Goal: Complete application form: Complete application form

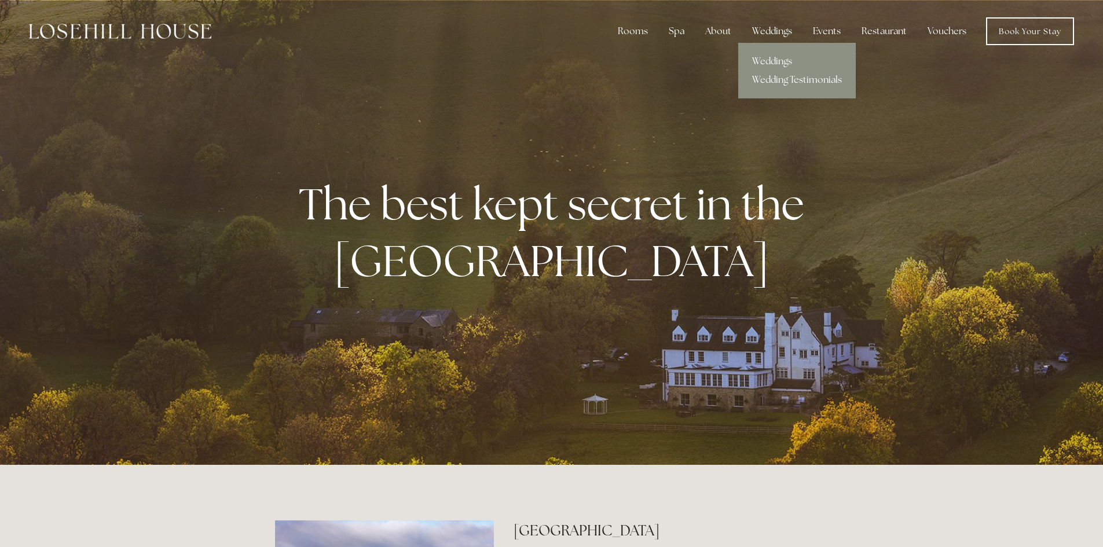
click at [769, 27] on div "Weddings" at bounding box center [772, 31] width 58 height 23
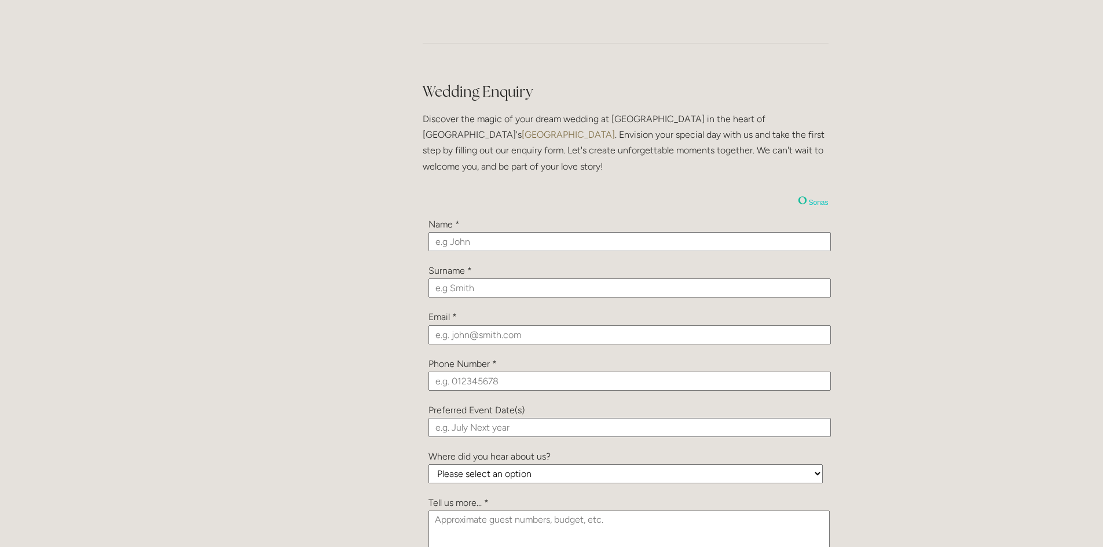
scroll to position [1158, 0]
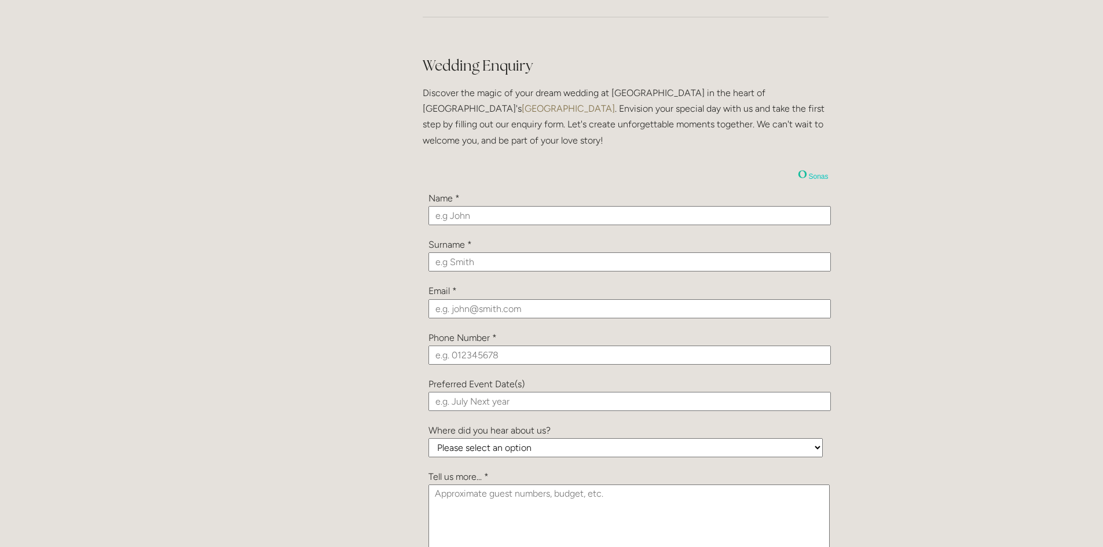
click at [442, 215] on input "text" at bounding box center [629, 215] width 402 height 19
type input "Chantelle"
click at [446, 262] on input "text" at bounding box center [629, 261] width 402 height 19
type input "[PERSON_NAME]"
paste input "[EMAIL_ADDRESS][DOMAIN_NAME]"
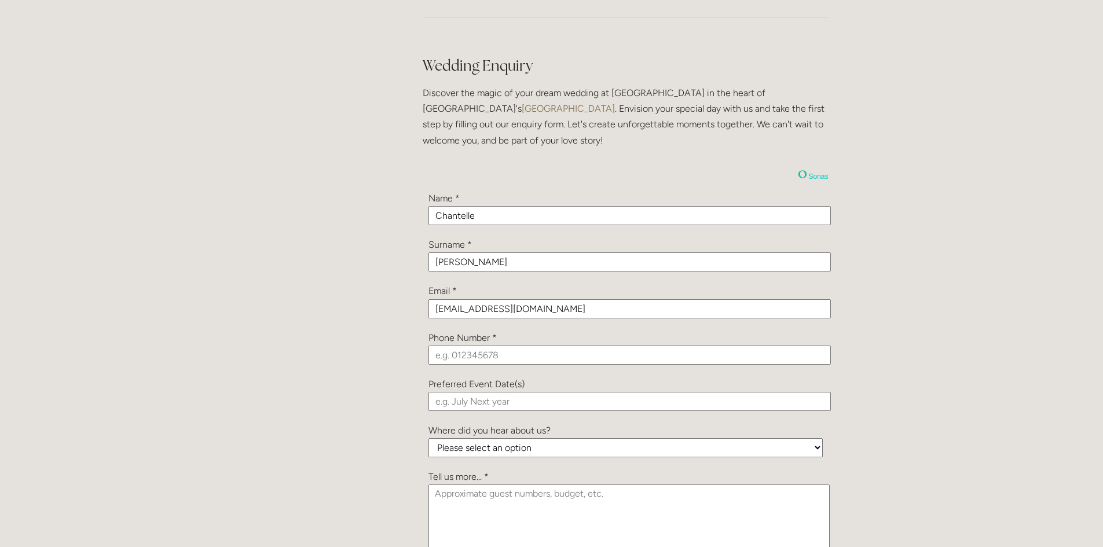
type input "[EMAIL_ADDRESS][DOMAIN_NAME]"
click at [437, 354] on input "tel" at bounding box center [629, 355] width 402 height 19
paste input "07552798343"
type input "07552798343"
click at [446, 397] on input "text" at bounding box center [629, 401] width 402 height 19
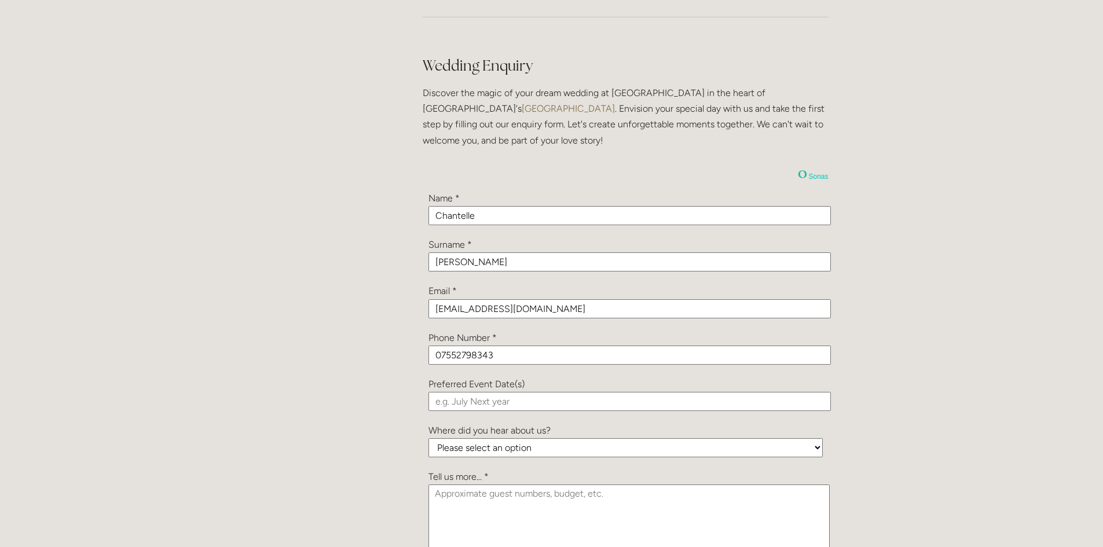
click at [630, 519] on textarea at bounding box center [628, 521] width 401 height 73
click at [470, 445] on select "Please select an option Been a Guest at the Venue Bridebook Guides for Brides H…" at bounding box center [625, 447] width 394 height 19
select select "vPGc9hP3tCT9KrBDb"
click at [428, 438] on select "Please select an option Been a Guest at the Venue Bridebook Guides for Brides H…" at bounding box center [625, 447] width 394 height 19
click at [456, 496] on textarea at bounding box center [628, 521] width 401 height 73
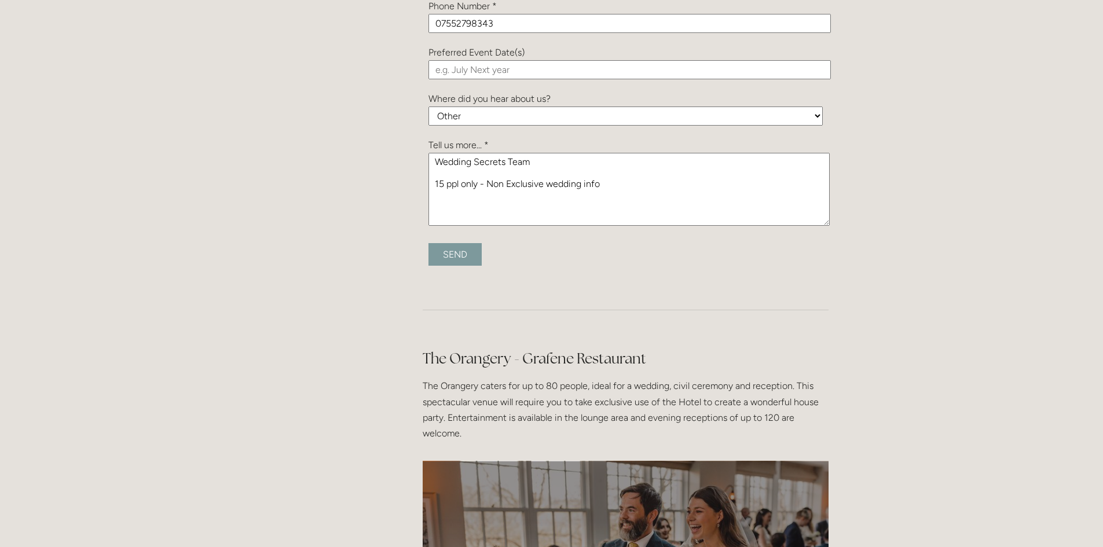
scroll to position [1505, 0]
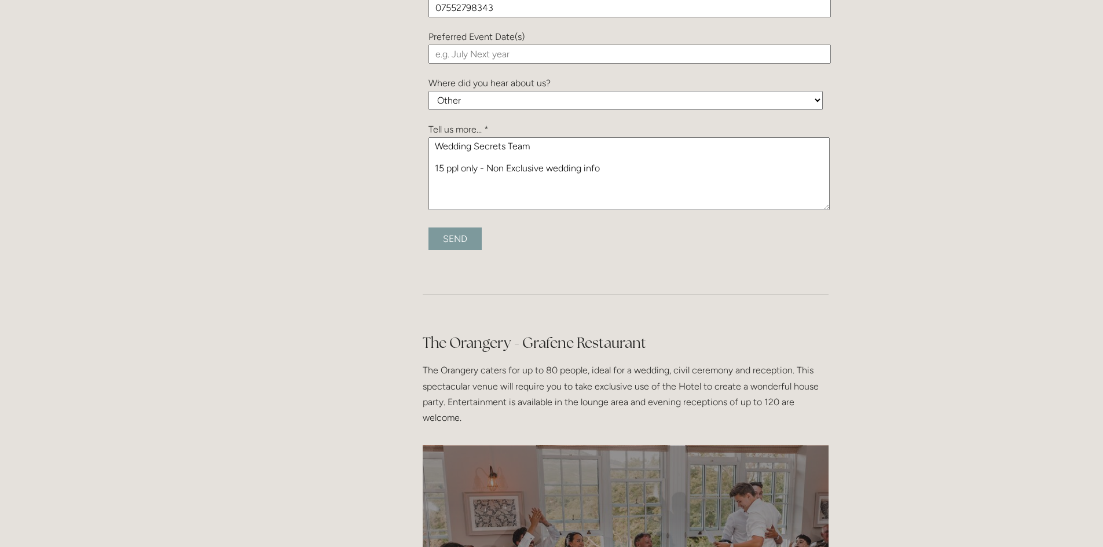
type textarea "Wedding Secrets Team 15 ppl only - Non Exclusive wedding info"
click at [454, 237] on input "Send" at bounding box center [454, 239] width 53 height 23
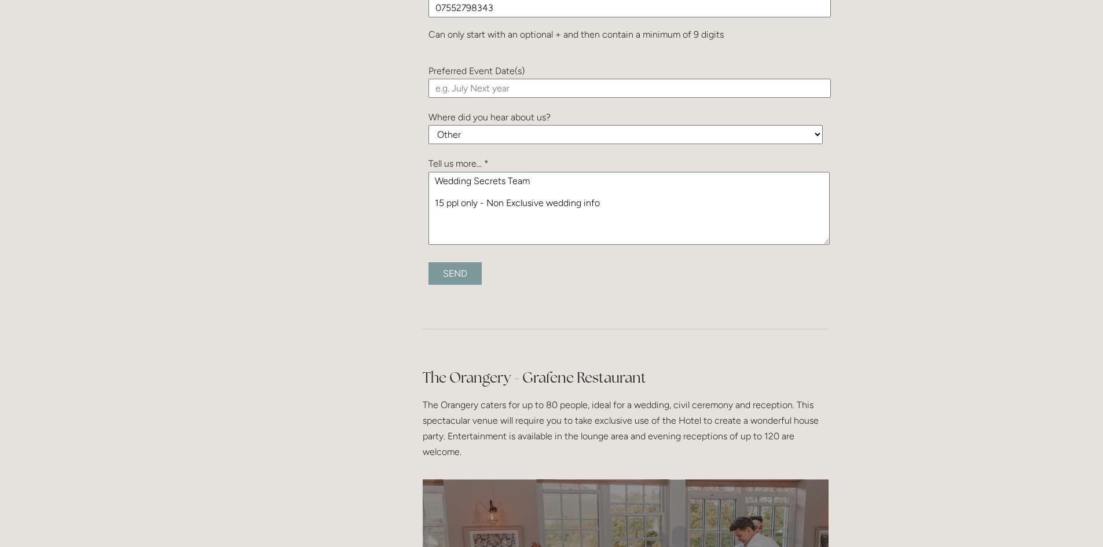
click at [450, 269] on input "Send" at bounding box center [454, 273] width 53 height 23
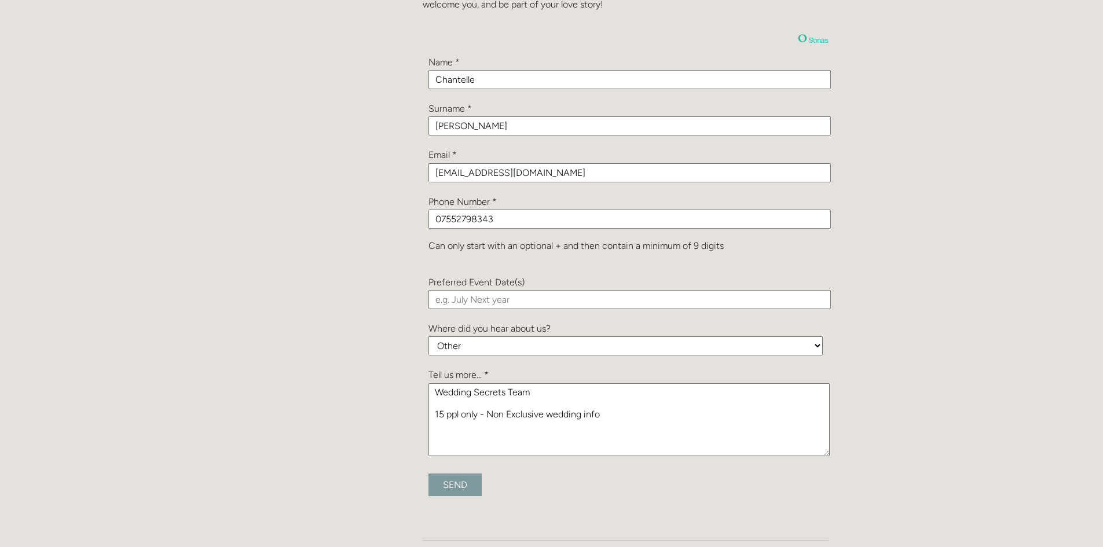
scroll to position [1274, 0]
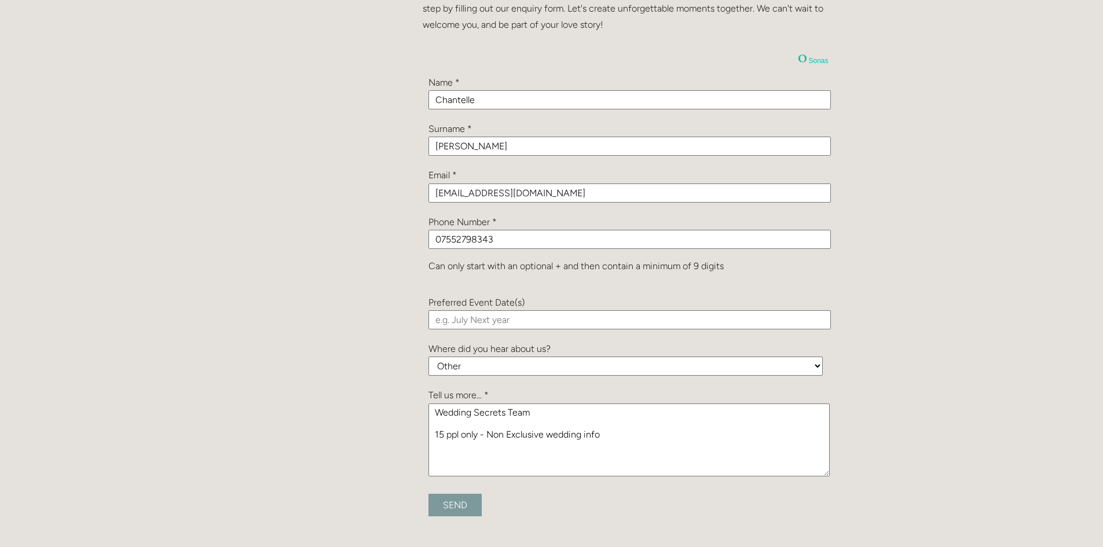
click at [438, 235] on input "07552798343" at bounding box center [629, 239] width 402 height 19
type input "07552798343"
click at [449, 494] on input "Send" at bounding box center [454, 505] width 53 height 23
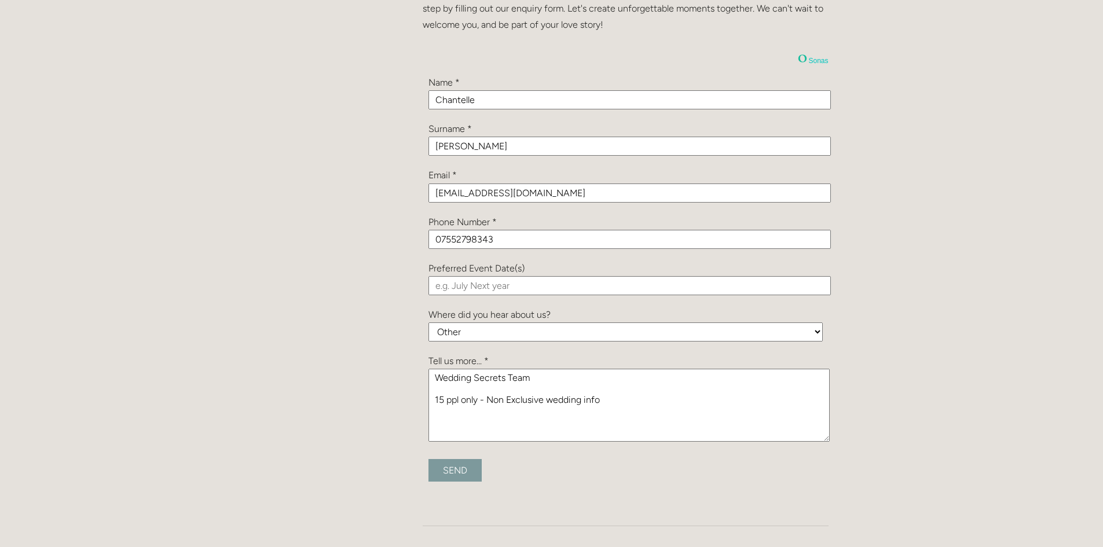
type input "Submitting..."
